Goal: Task Accomplishment & Management: Use online tool/utility

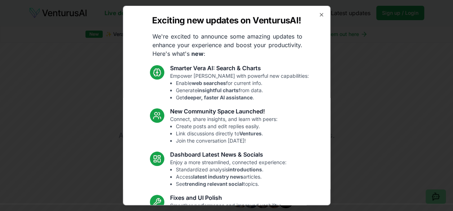
click at [319, 13] on div "Exciting new updates on VenturusAI! We're excited to announce some amazing upda…" at bounding box center [227, 106] width 208 height 200
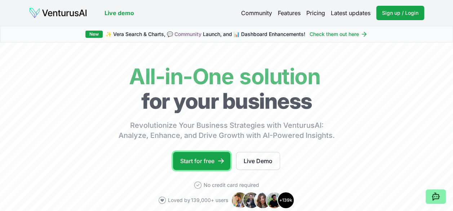
click at [200, 154] on link "Start for free" at bounding box center [201, 161] width 57 height 18
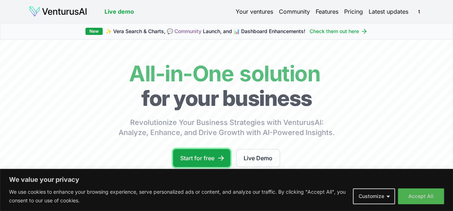
click at [206, 158] on link "Start for free" at bounding box center [201, 158] width 57 height 18
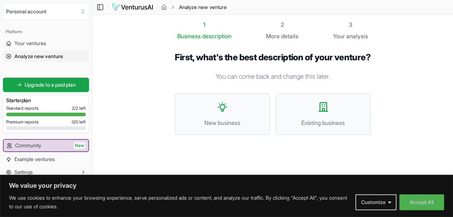
click at [249, 115] on button "New business" at bounding box center [222, 114] width 95 height 42
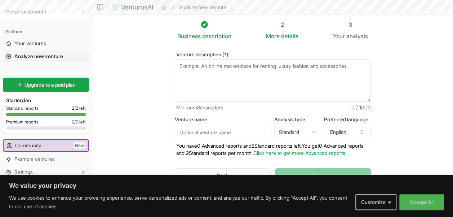
click at [248, 82] on textarea "Venture description (*)" at bounding box center [273, 80] width 196 height 43
paste textarea "My idea for a product – an AI headhunting platform for job seekers, recruiters,…"
type textarea "My idea for a product – an AI headhunting platform for job seekers, recruiters,…"
paste textarea "My idea for a product – an AI headhunting platform used by job seekers, recruit…"
type textarea "My idea for a product – an AI headhunting platform used by job seekers, recruit…"
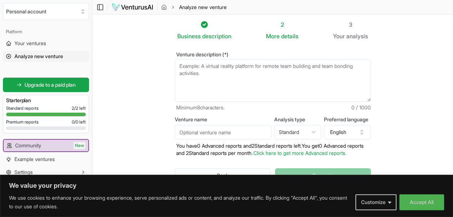
paste textarea "an AI headhunting platform used by job seekers, recruiters, and employers. Job …"
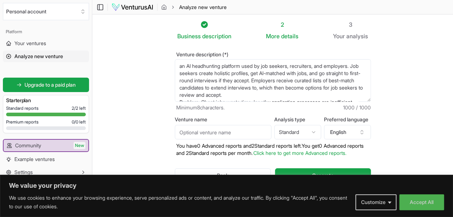
click at [179, 65] on textarea "an AI headhunting platform used by job seekers, recruiters, and employers. Job …" at bounding box center [273, 80] width 196 height 43
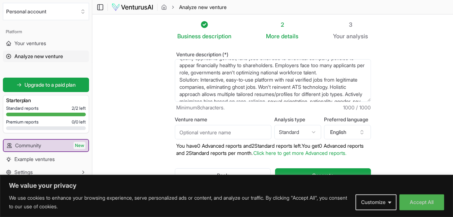
scroll to position [72, 0]
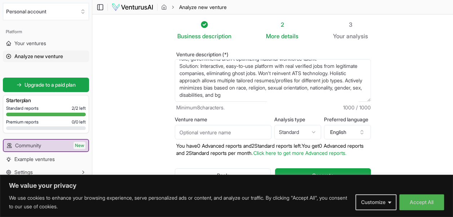
type textarea "An AI headhunting platform used by job seekers, recruiters, and employers. Job …"
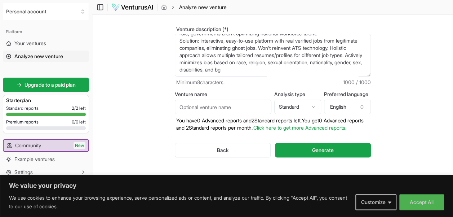
click at [335, 146] on button "Generate" at bounding box center [323, 150] width 96 height 14
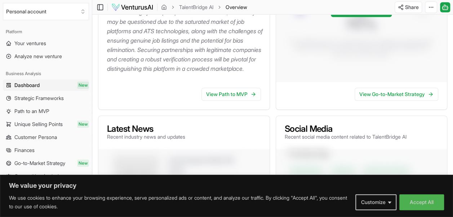
scroll to position [227, 0]
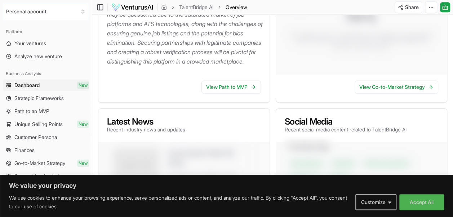
click at [234, 93] on link "View Path to MVP" at bounding box center [231, 86] width 59 height 13
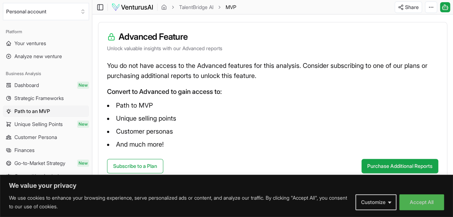
scroll to position [86, 0]
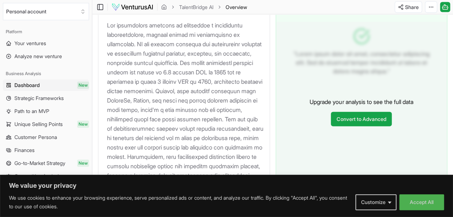
scroll to position [778, 0]
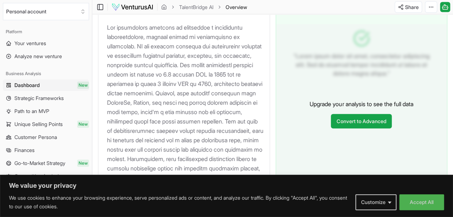
click at [379, 200] on button "Customize" at bounding box center [376, 202] width 41 height 16
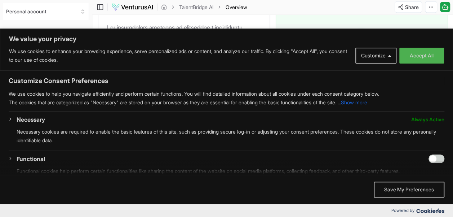
click at [410, 193] on button "Save My Preferences" at bounding box center [409, 189] width 71 height 16
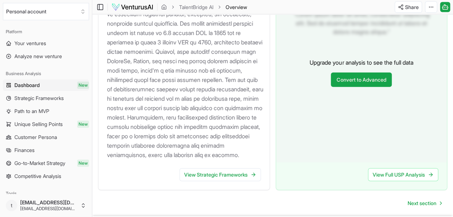
scroll to position [825, 0]
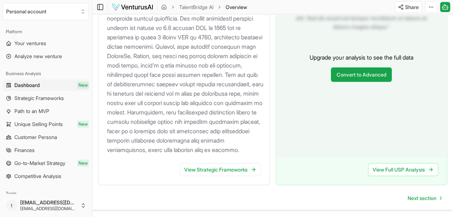
click at [250, 176] on link "View Strategic Frameworks" at bounding box center [220, 169] width 81 height 13
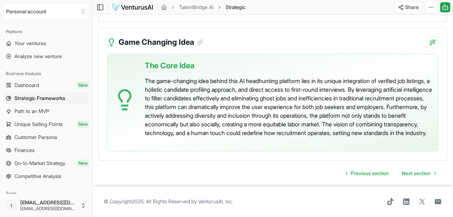
scroll to position [1712, 0]
